Goal: Task Accomplishment & Management: Manage account settings

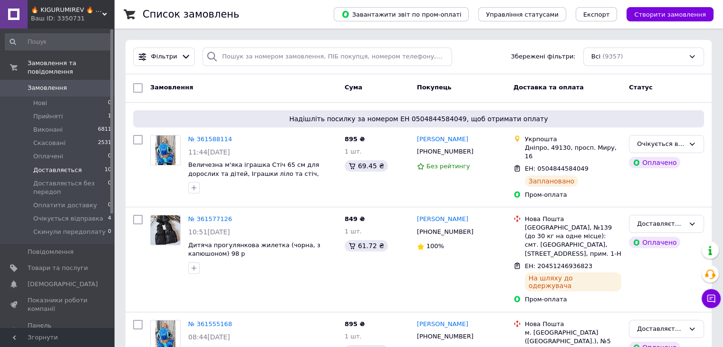
click at [60, 166] on span "Доставляється" at bounding box center [57, 170] width 48 height 9
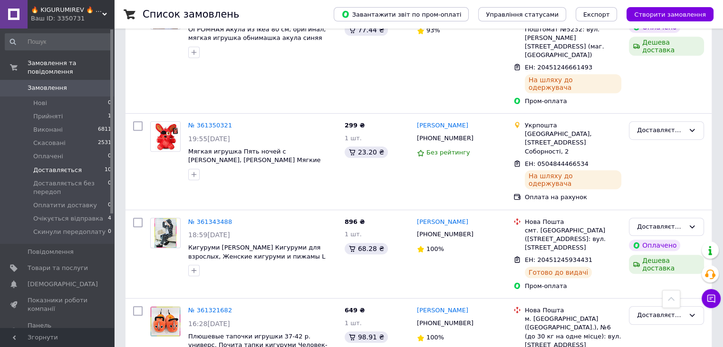
scroll to position [556, 0]
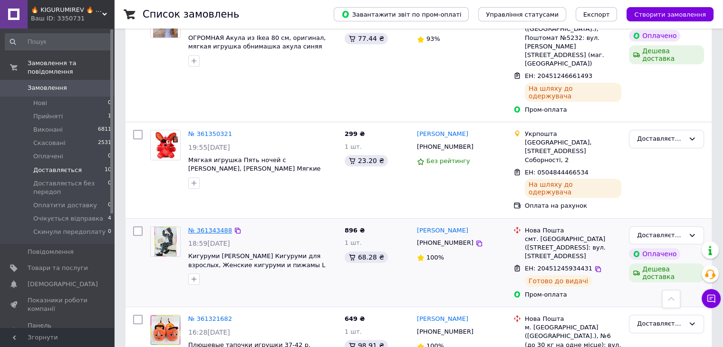
click at [200, 227] on link "№ 361343488" at bounding box center [210, 230] width 44 height 7
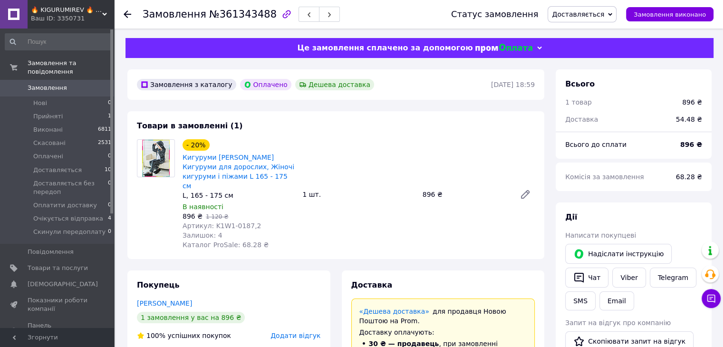
click at [590, 10] on span "Доставляється" at bounding box center [578, 14] width 52 height 8
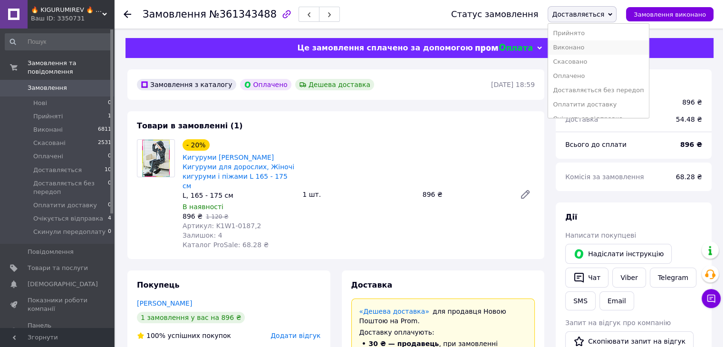
click at [606, 50] on li "Виконано" at bounding box center [598, 47] width 100 height 14
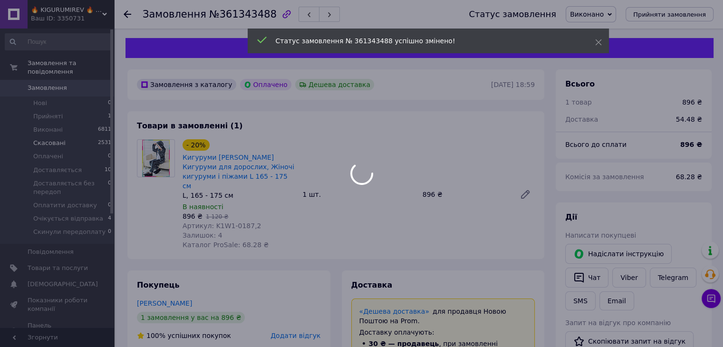
scroll to position [21, 0]
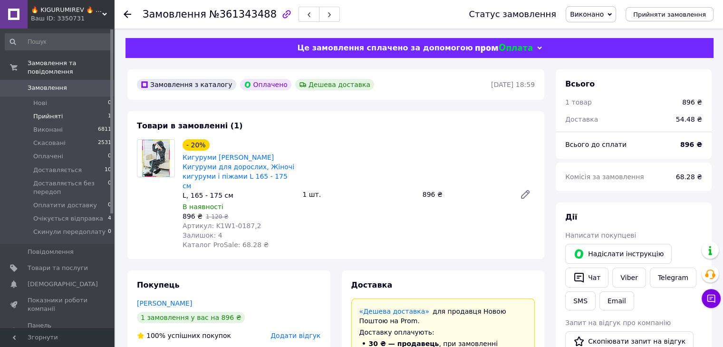
click at [51, 112] on span "Прийняті" at bounding box center [47, 116] width 29 height 9
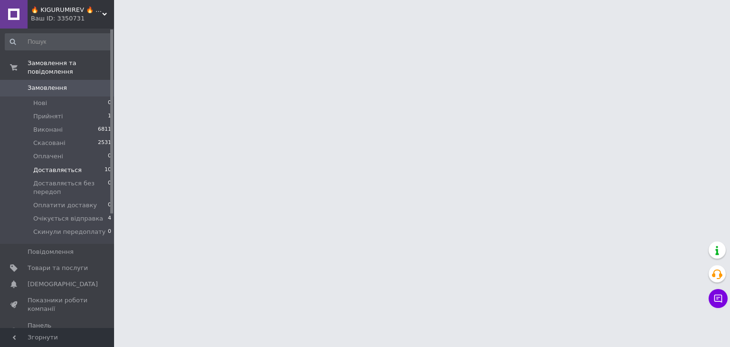
click at [51, 166] on span "Доставляється" at bounding box center [57, 170] width 48 height 9
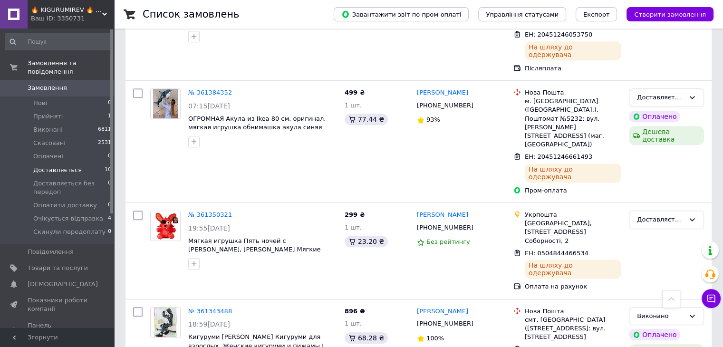
scroll to position [651, 0]
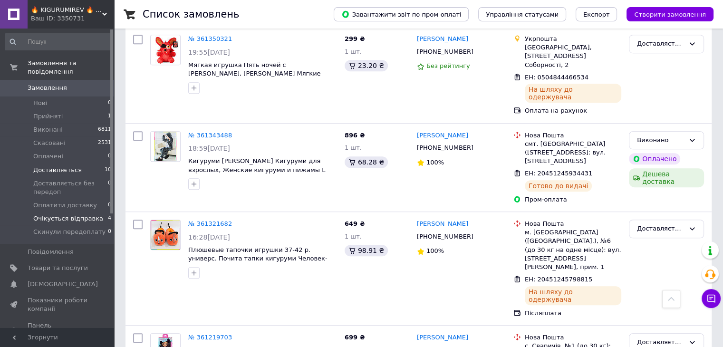
click at [62, 214] on span "Очікується відправка" at bounding box center [68, 218] width 70 height 9
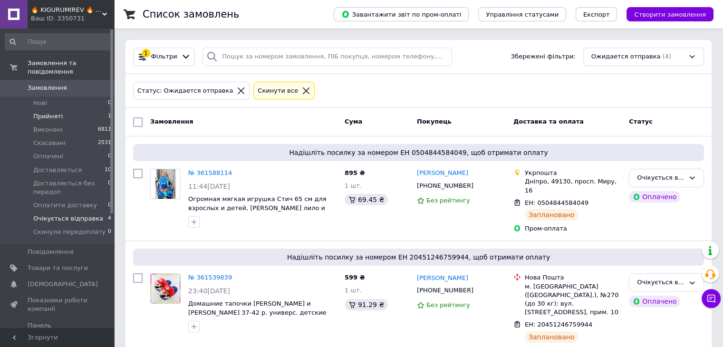
click at [57, 112] on span "Прийняті" at bounding box center [47, 116] width 29 height 9
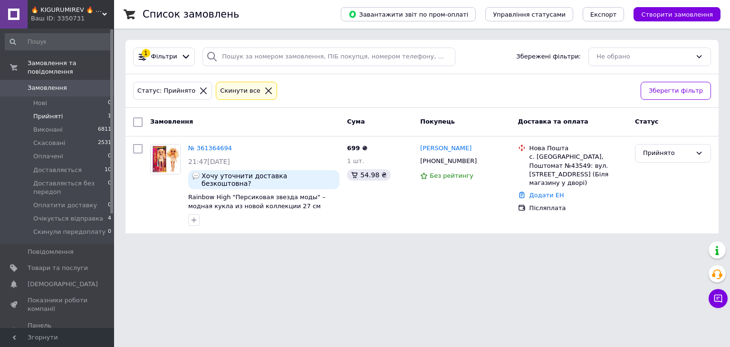
click at [265, 91] on icon at bounding box center [268, 90] width 7 height 7
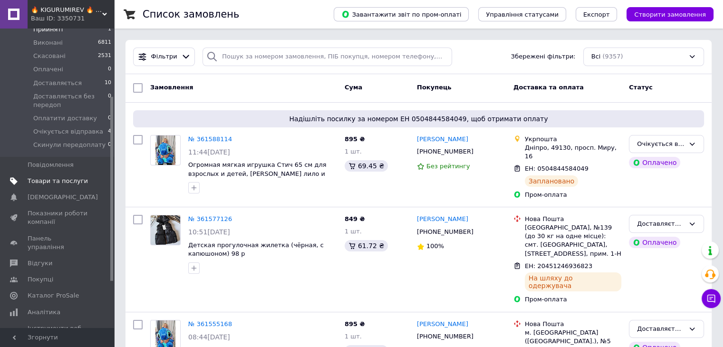
scroll to position [143, 0]
